Goal: Use online tool/utility

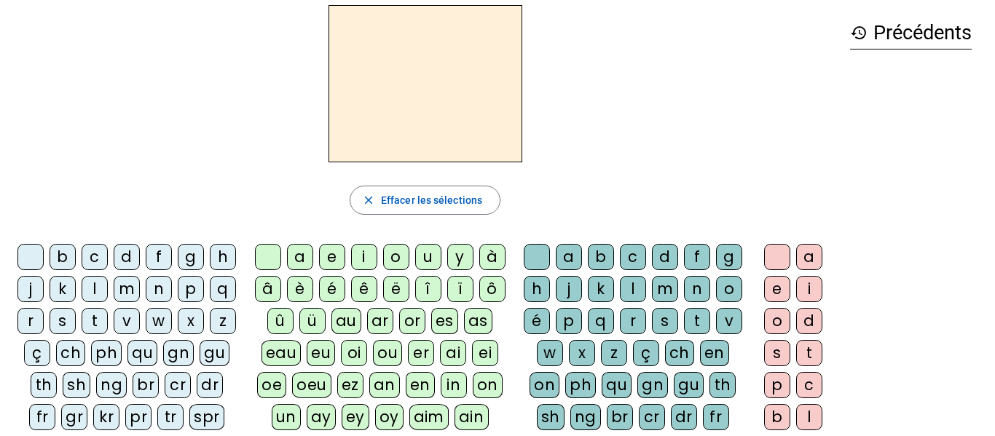
scroll to position [58, 0]
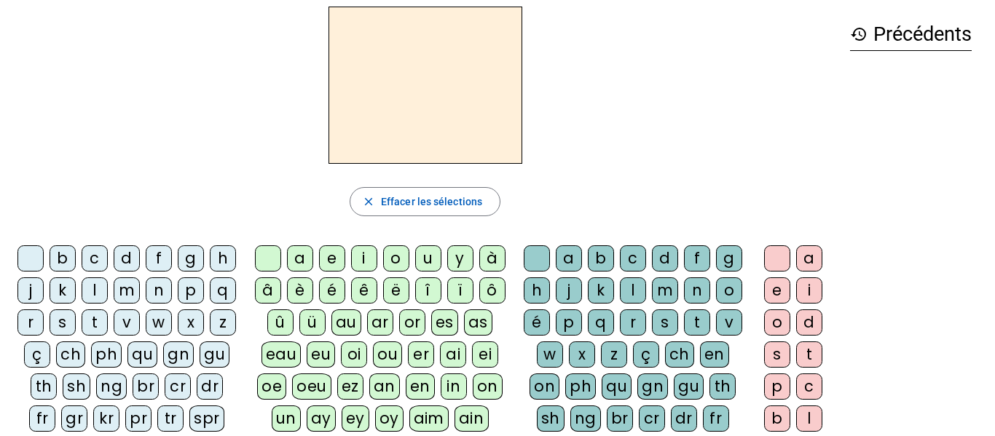
click at [169, 256] on div "f" at bounding box center [159, 258] width 26 height 26
click at [407, 328] on div "or" at bounding box center [412, 322] width 26 height 26
click at [678, 287] on div "m" at bounding box center [665, 290] width 26 height 26
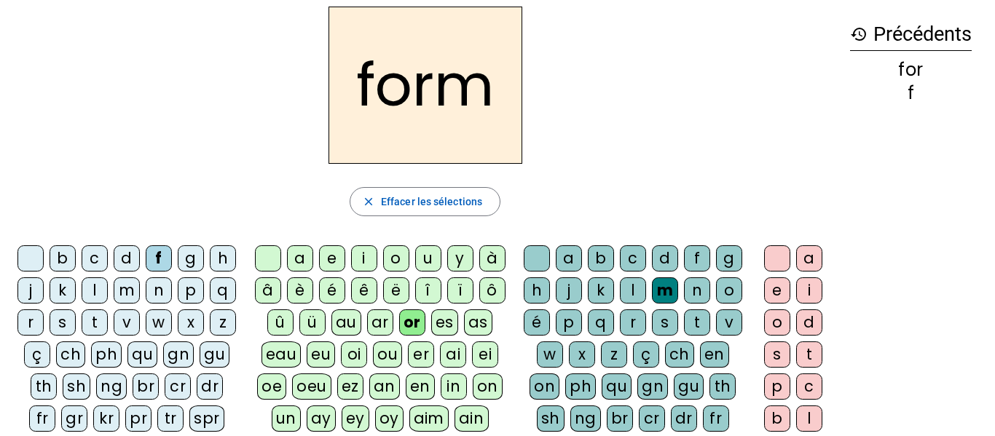
click at [781, 292] on div "e" at bounding box center [777, 290] width 26 height 26
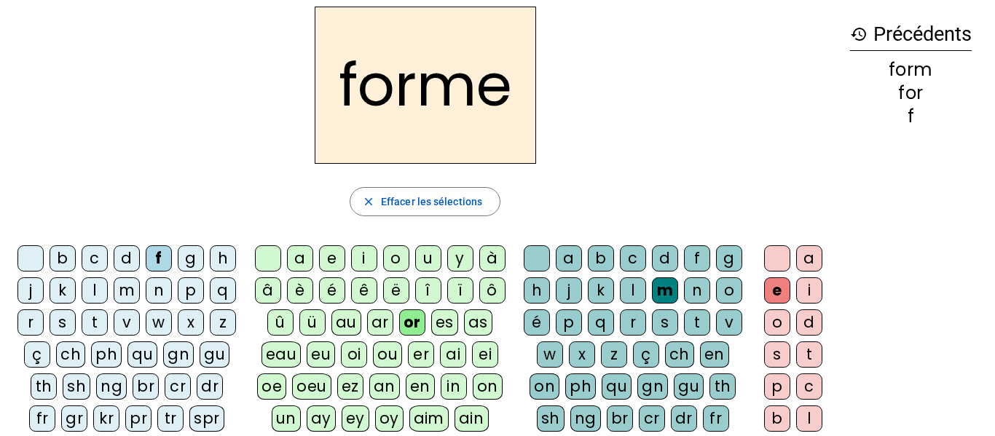
click at [172, 257] on div "f" at bounding box center [159, 258] width 26 height 26
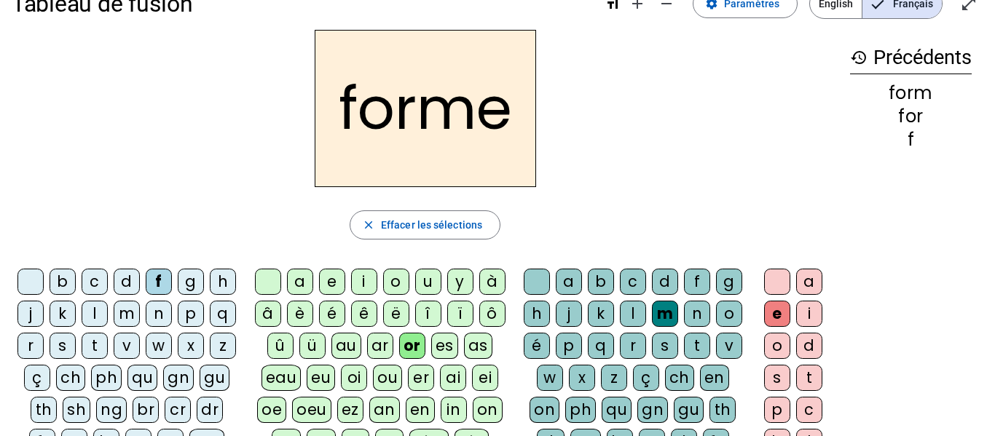
scroll to position [35, 0]
click at [172, 275] on div "f" at bounding box center [159, 281] width 26 height 26
click at [44, 280] on div at bounding box center [30, 281] width 26 height 26
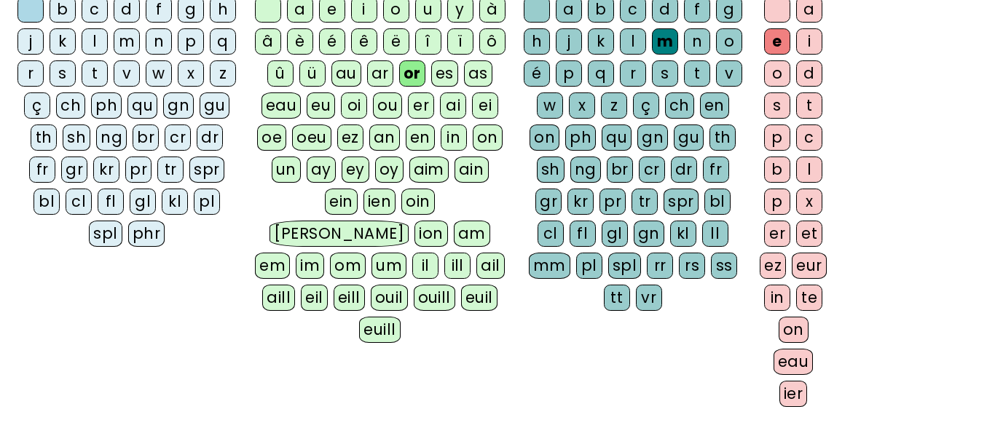
scroll to position [297, 0]
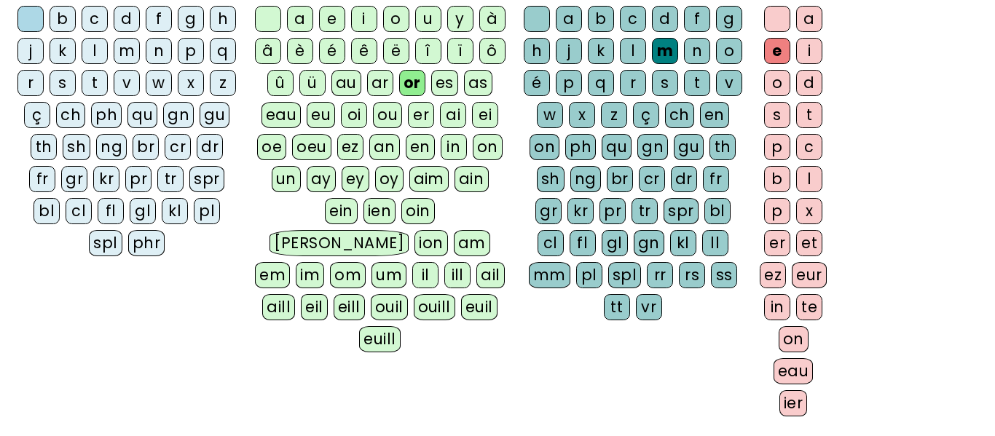
click at [794, 379] on div "eau" at bounding box center [793, 371] width 40 height 26
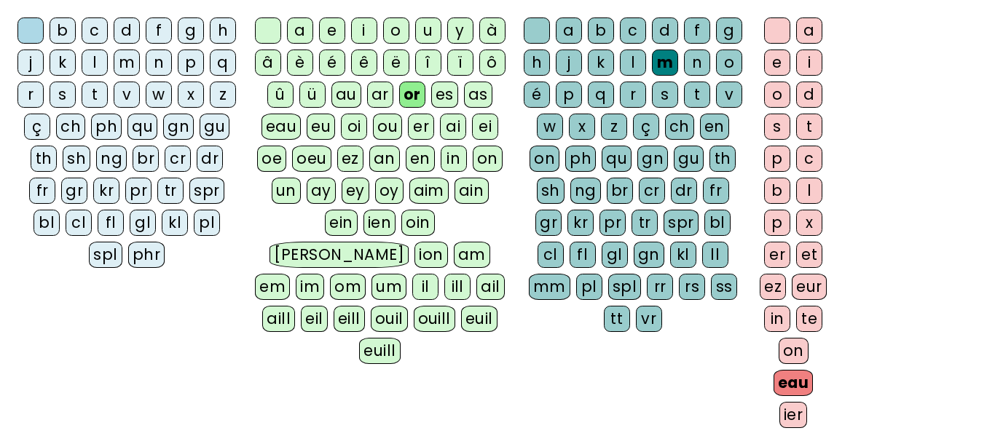
scroll to position [285, 0]
click at [785, 410] on div "ier" at bounding box center [793, 416] width 28 height 26
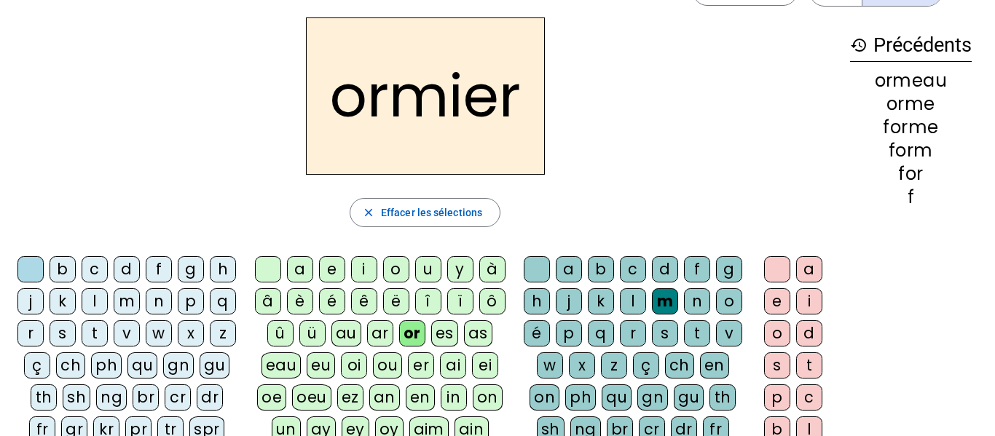
scroll to position [3, 0]
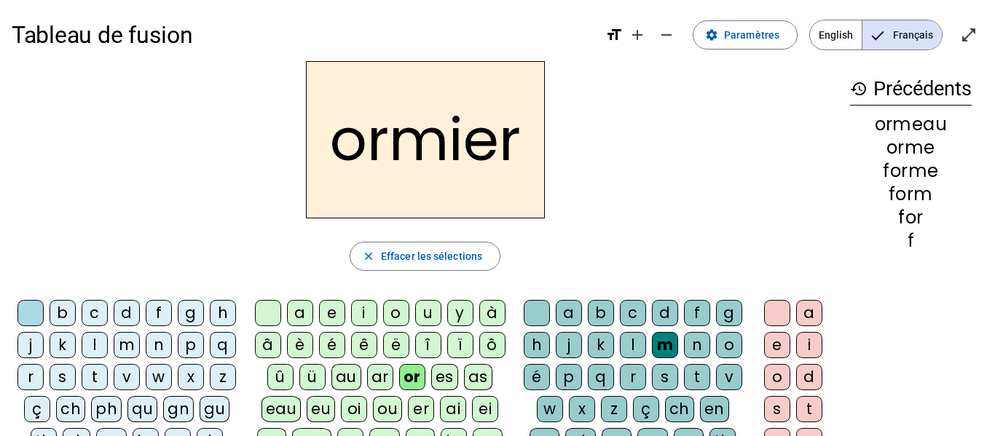
click at [108, 309] on div "c" at bounding box center [95, 313] width 26 height 26
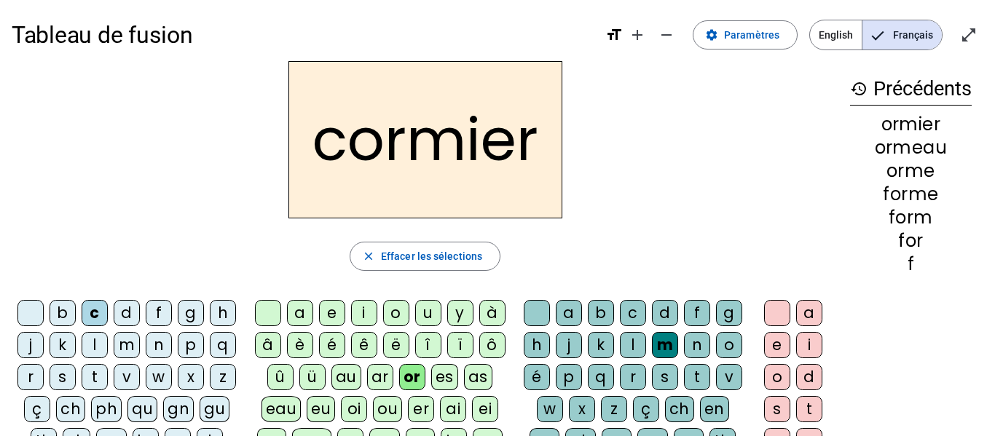
click at [784, 342] on div "e" at bounding box center [777, 345] width 26 height 26
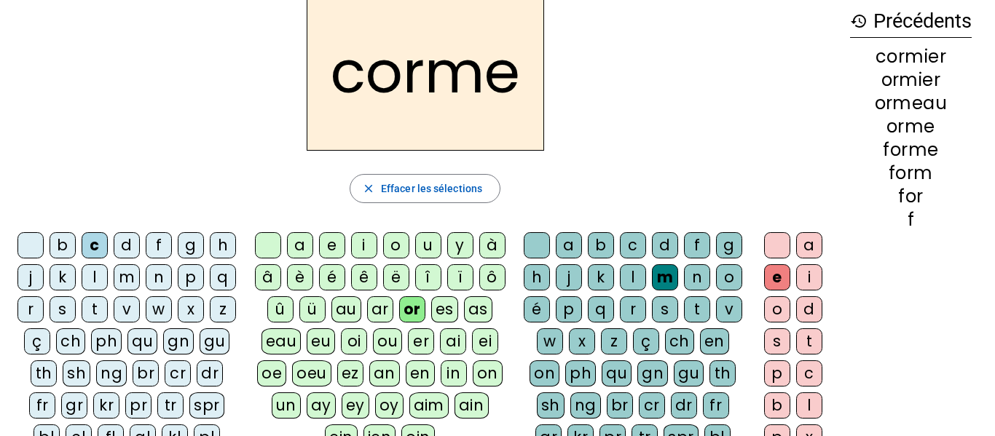
scroll to position [74, 0]
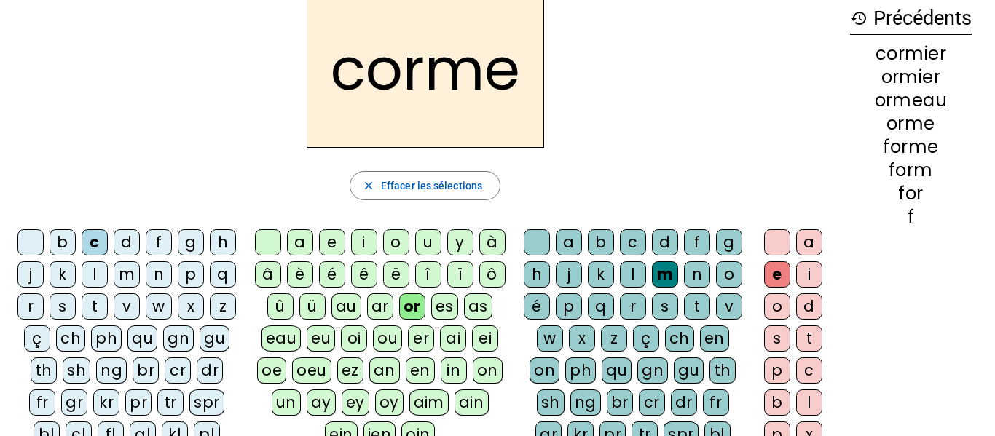
click at [395, 238] on div "o" at bounding box center [396, 242] width 26 height 26
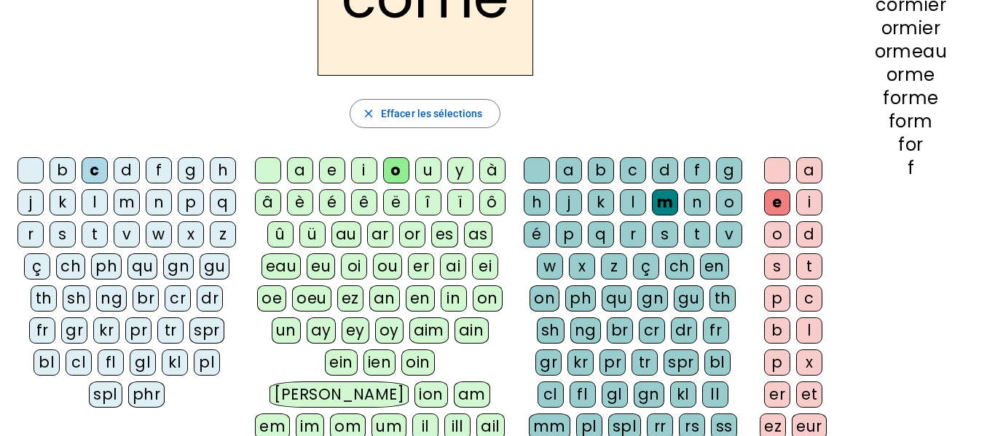
scroll to position [148, 0]
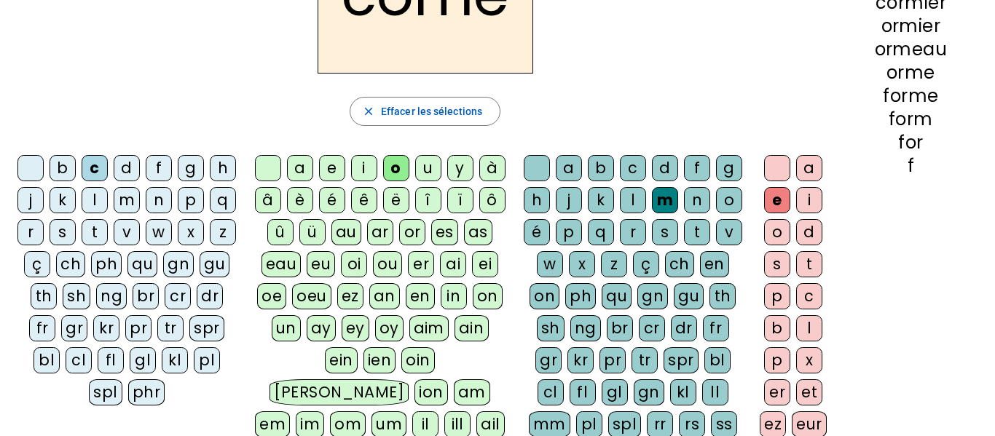
click at [570, 425] on div "mm" at bounding box center [550, 424] width 42 height 26
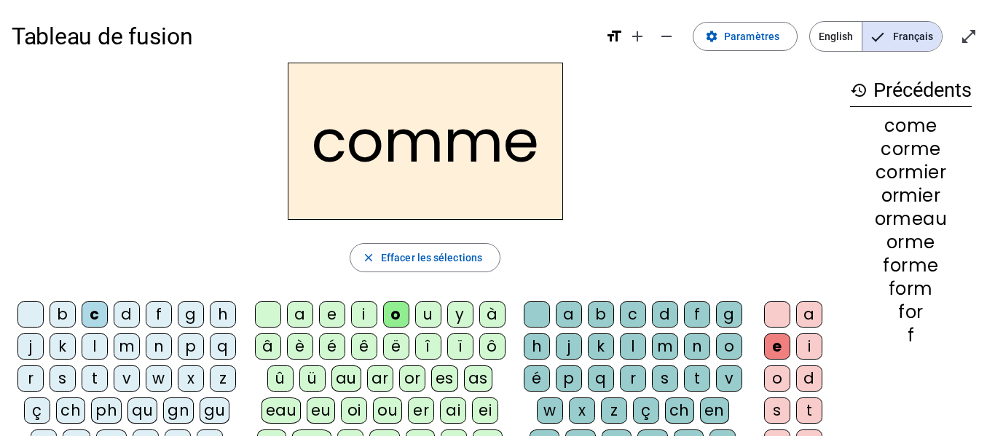
scroll to position [4, 0]
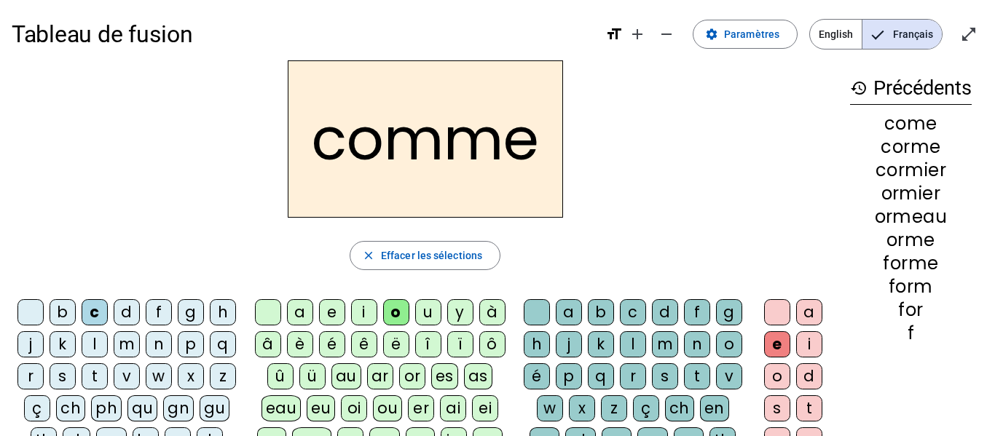
click at [178, 358] on div "p" at bounding box center [191, 344] width 26 height 26
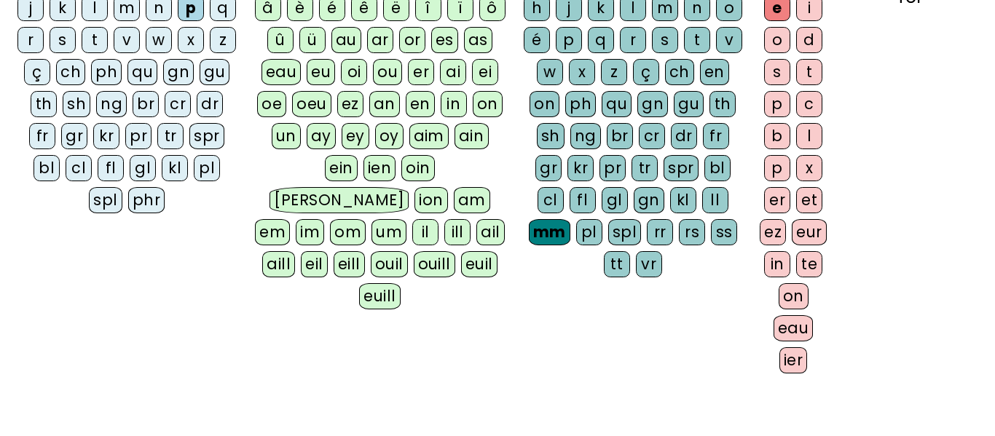
scroll to position [342, 0]
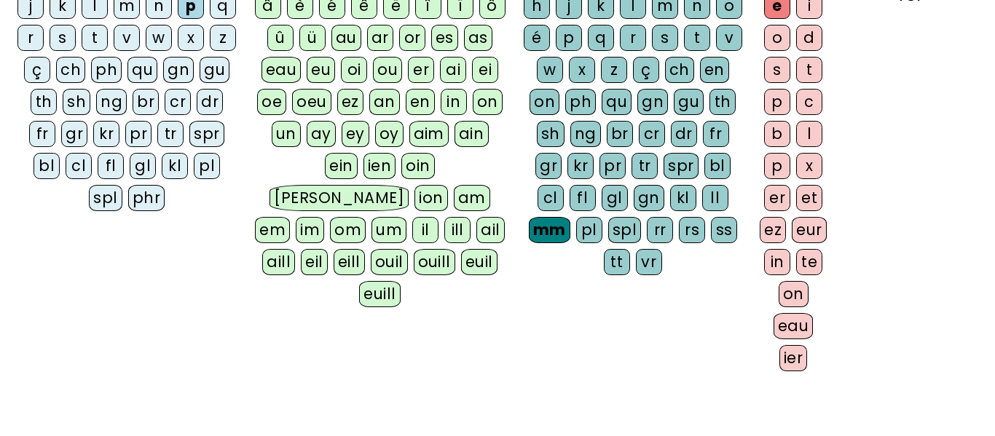
click at [798, 360] on div "ier" at bounding box center [793, 358] width 28 height 26
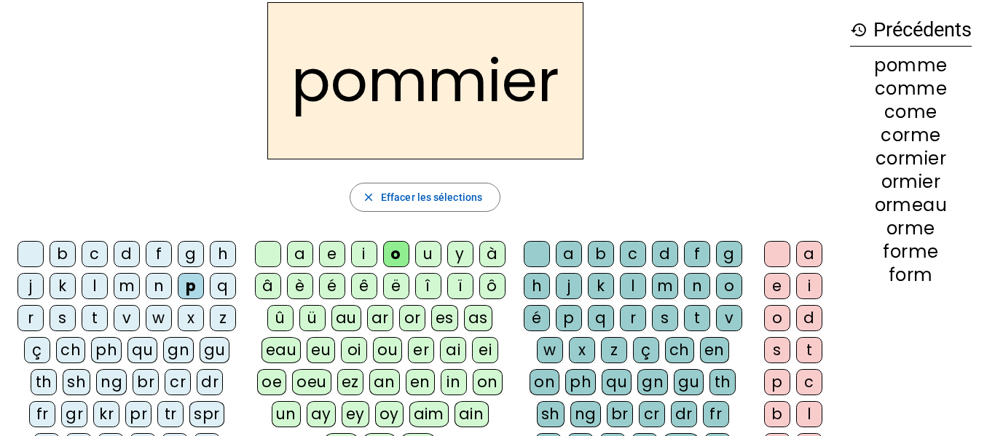
scroll to position [0, 0]
